Goal: Transaction & Acquisition: Purchase product/service

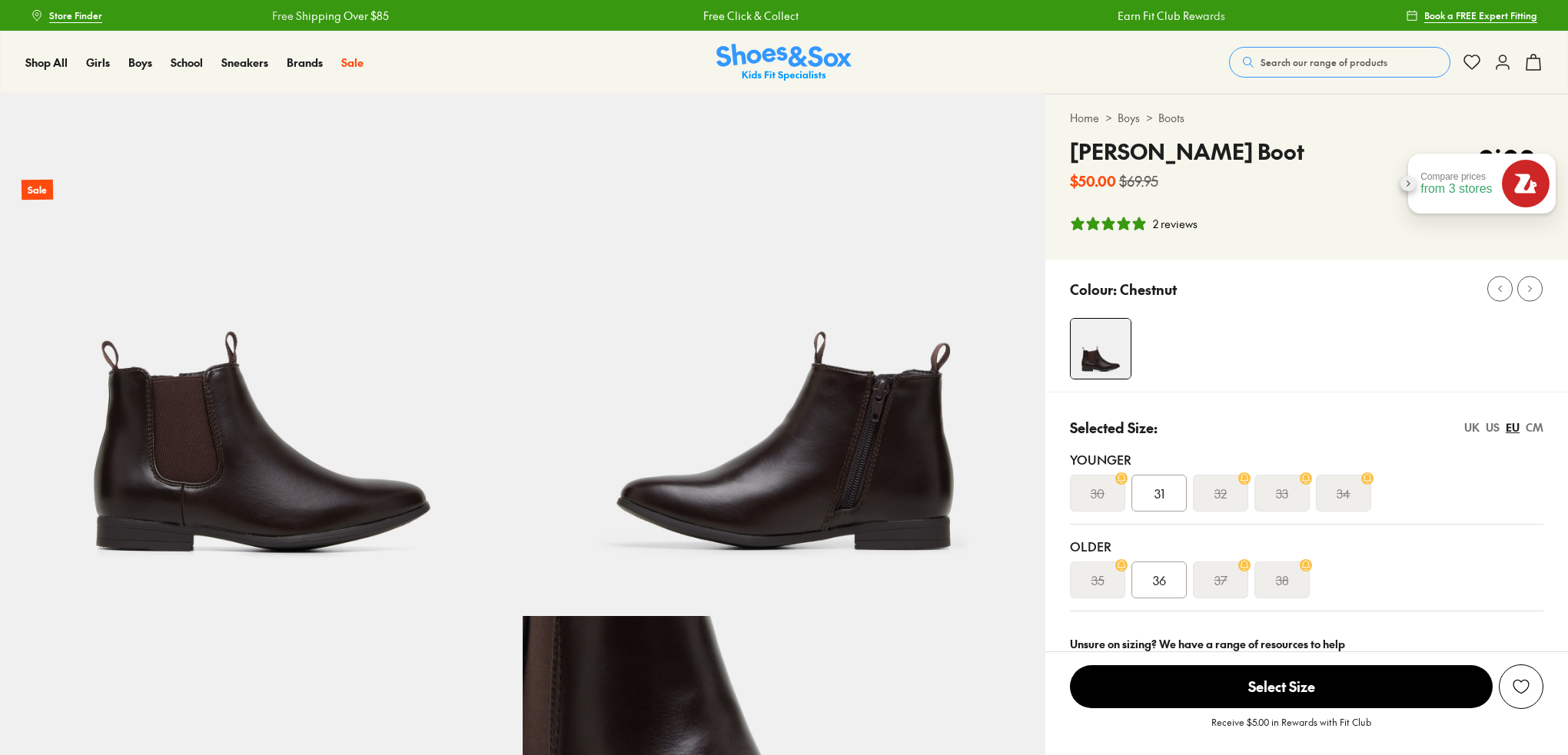
select select "*"
click at [1175, 116] on link "Boots" at bounding box center [1171, 117] width 26 height 16
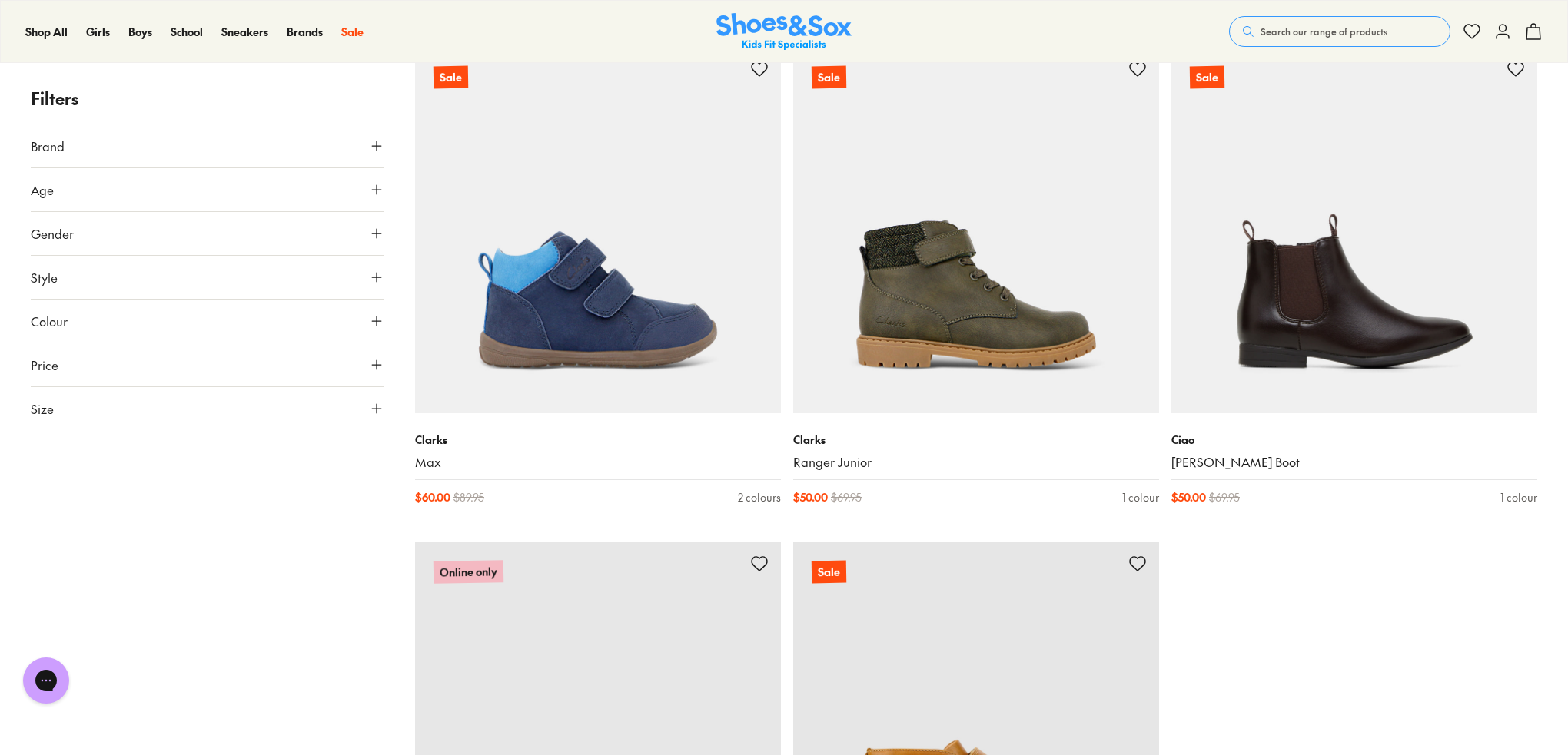
scroll to position [9681, 0]
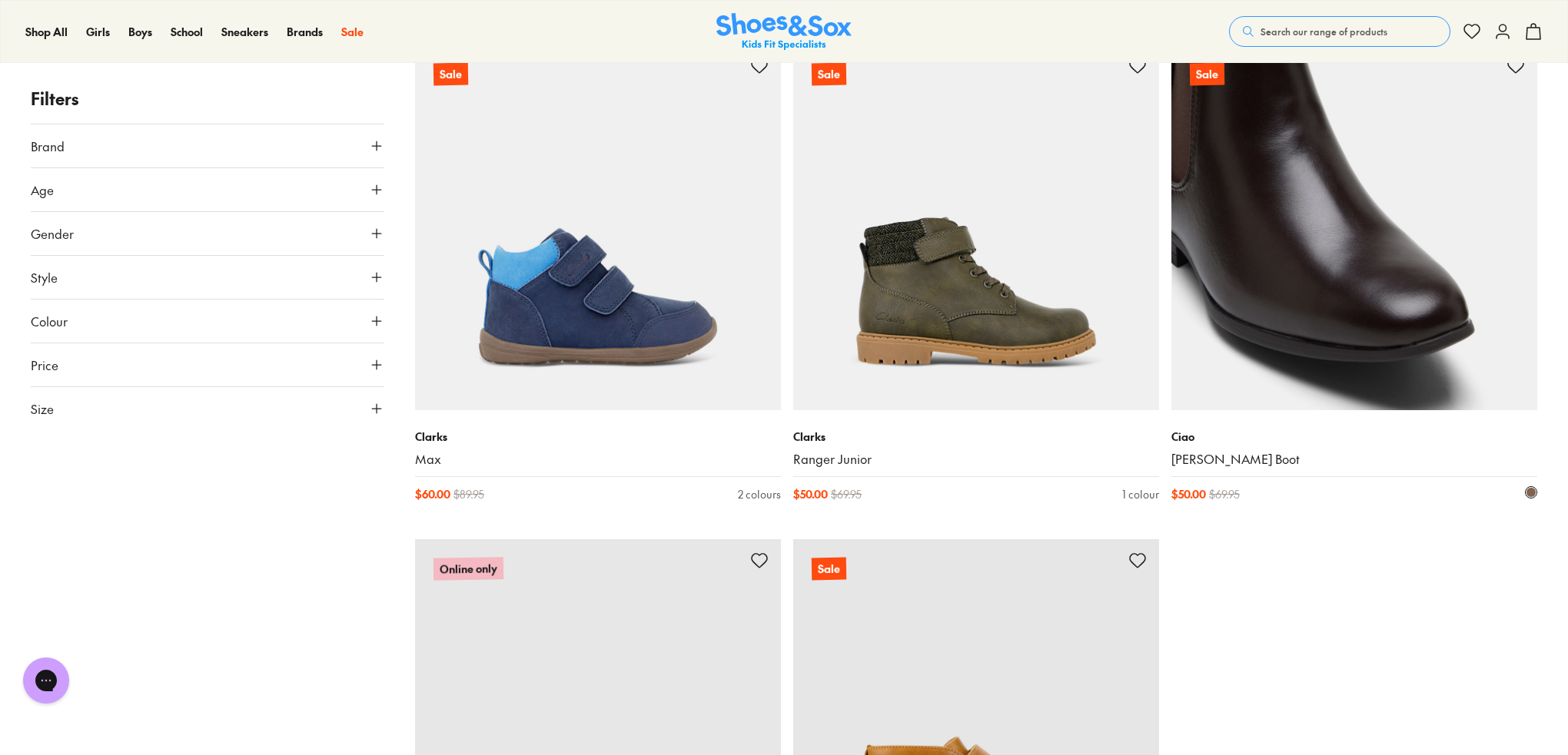
click at [1307, 236] on img at bounding box center [1354, 227] width 366 height 366
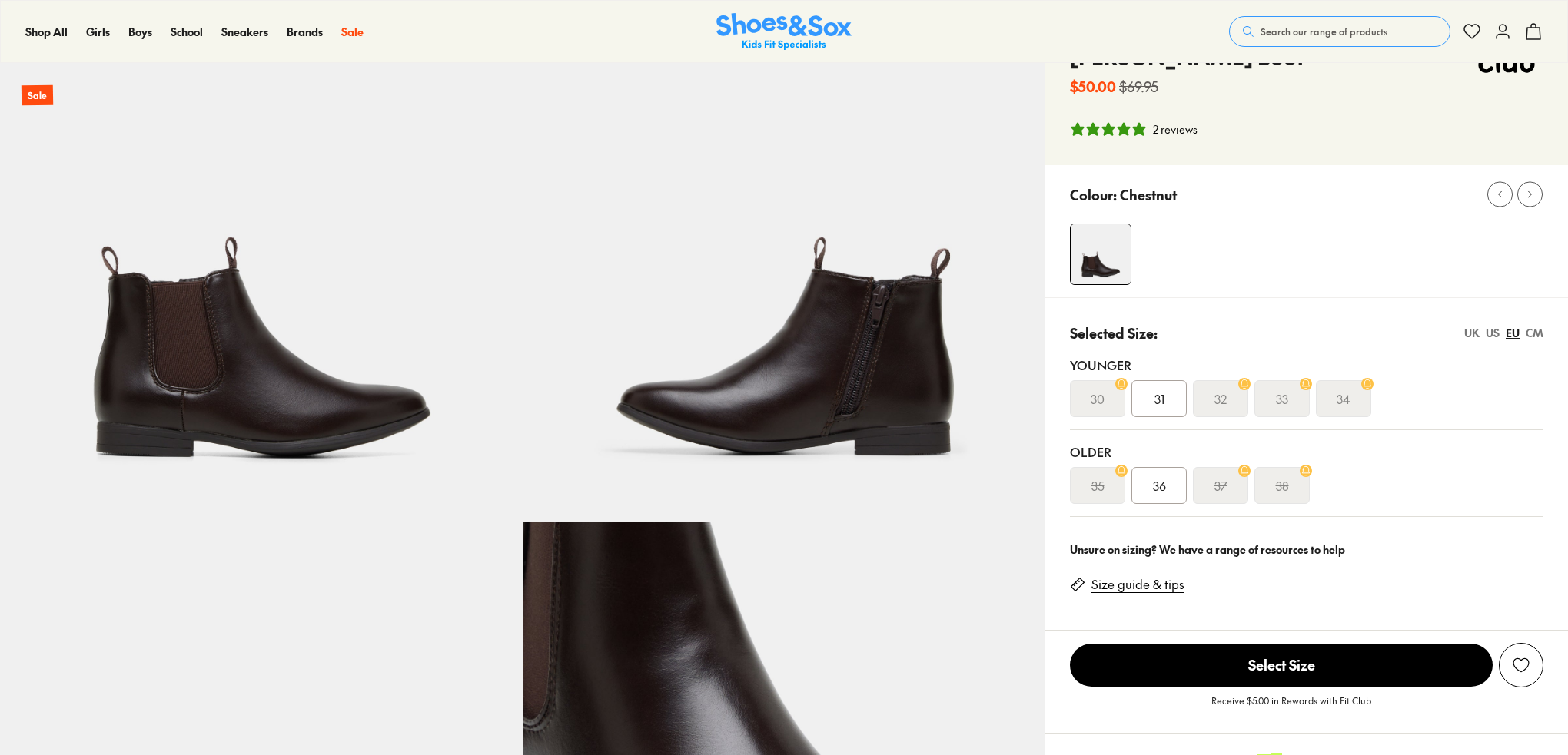
scroll to position [384, 0]
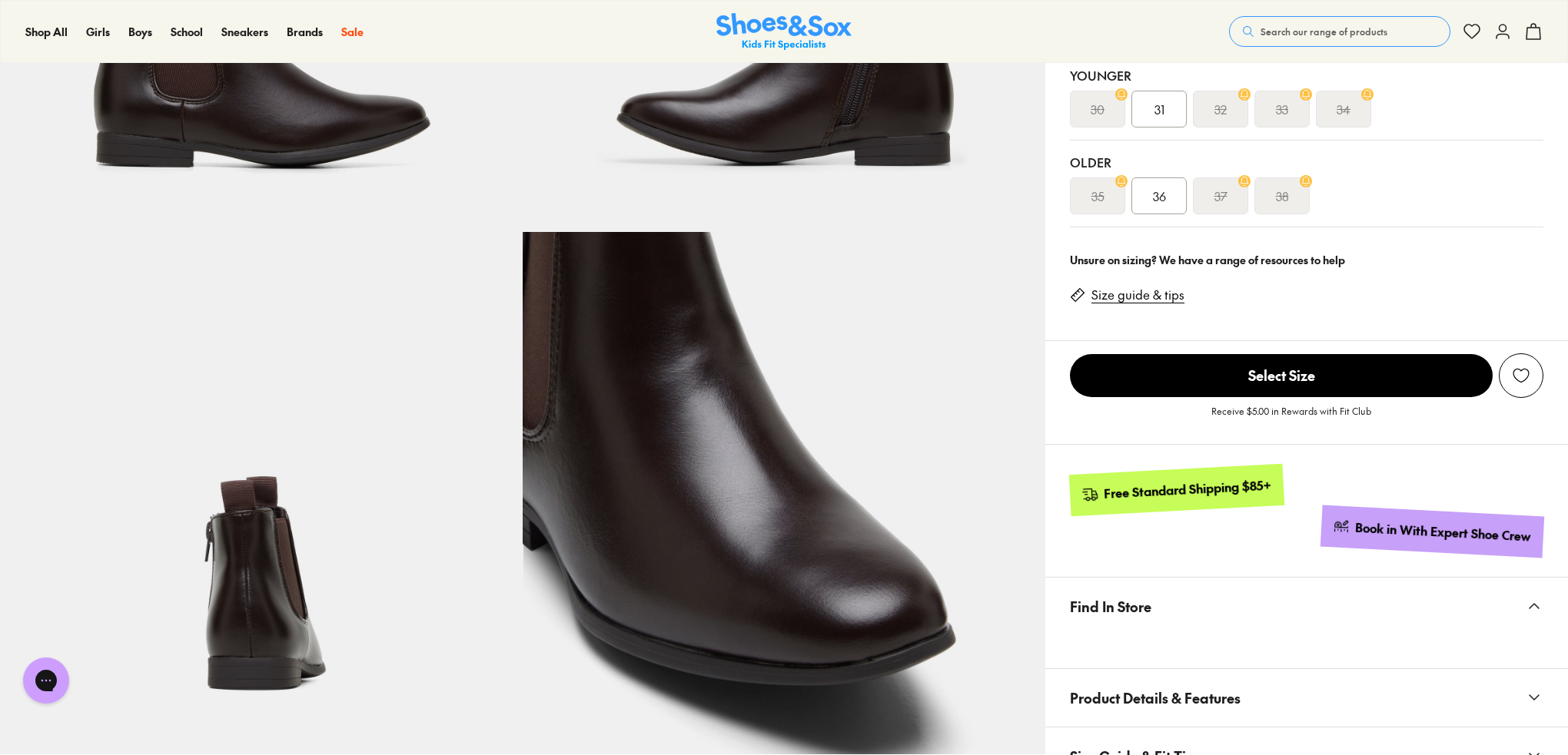
select select "*"
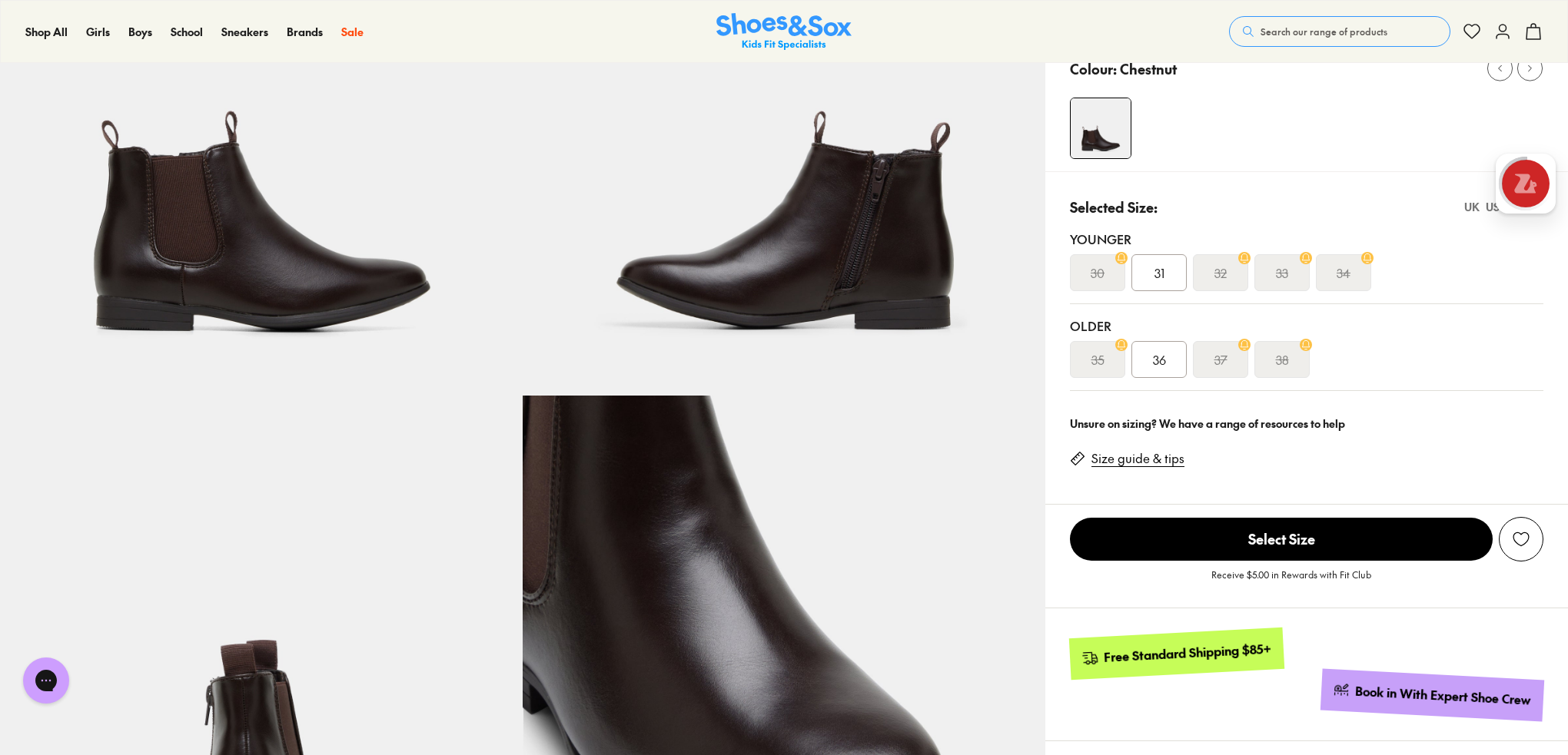
scroll to position [0, 0]
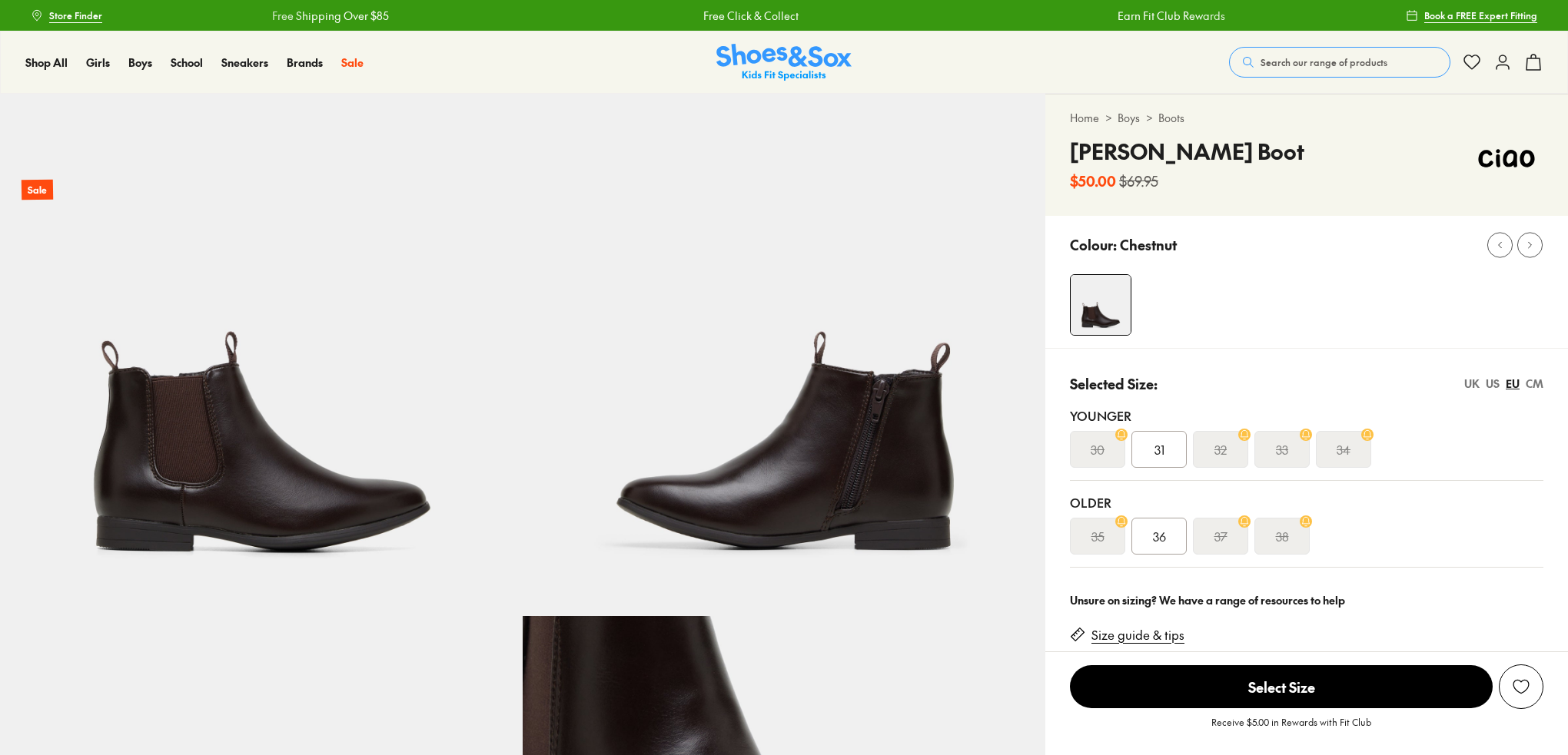
select select "*"
